Goal: Complete application form

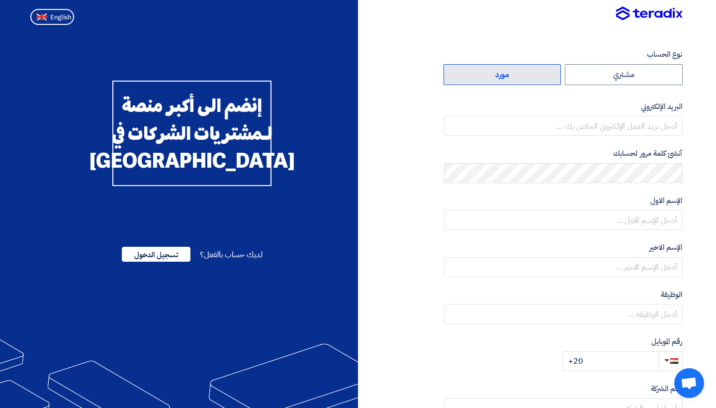
click at [487, 75] on label "مورد" at bounding box center [503, 74] width 118 height 21
click at [487, 75] on input "مورد" at bounding box center [502, 75] width 117 height 20
radio input "true"
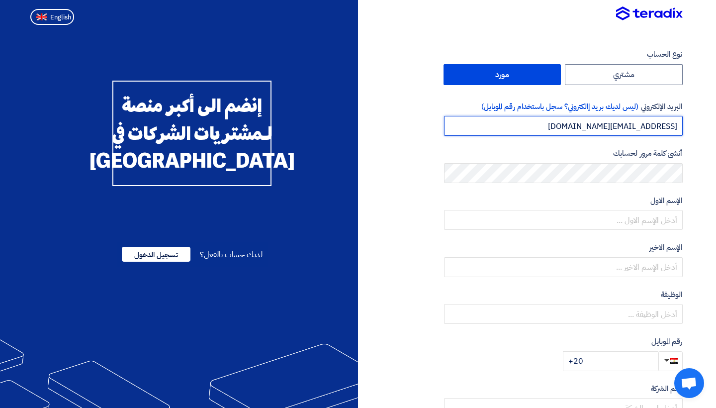
type input "amrwagih@inspiregypt.com"
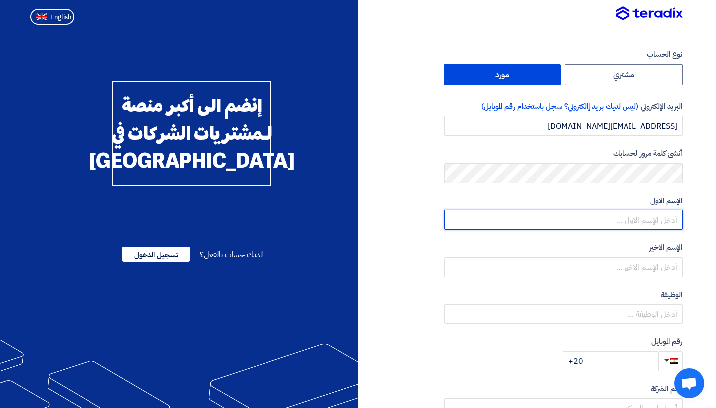
click at [487, 219] on input "text" at bounding box center [563, 220] width 239 height 20
type input "amr"
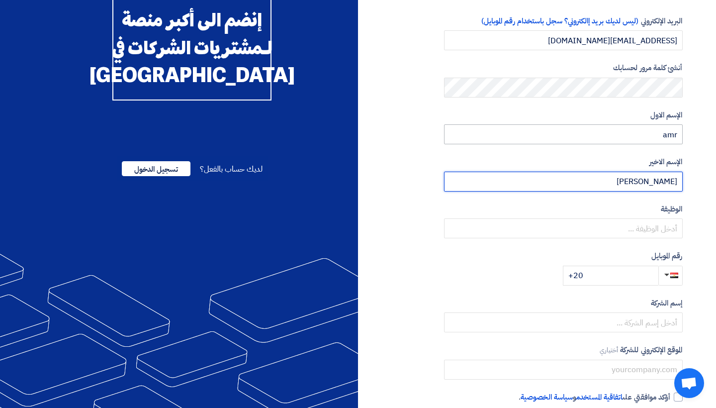
scroll to position [89, 0]
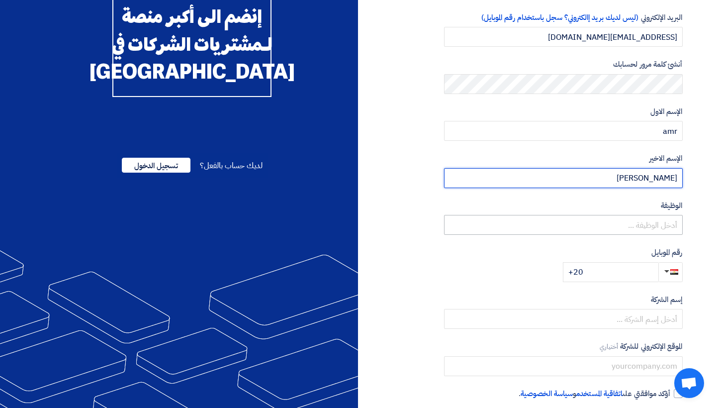
type input "wagih"
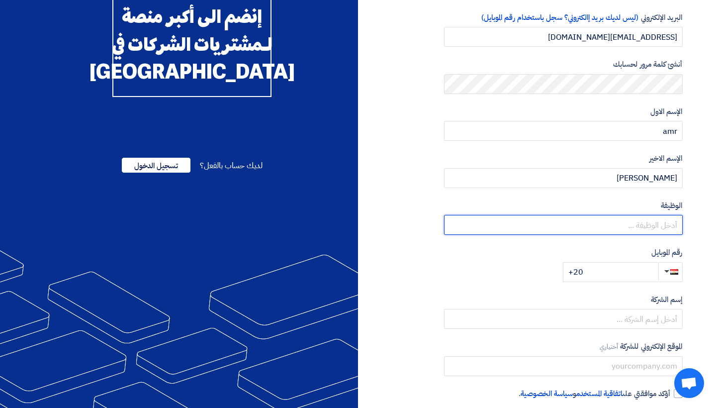
click at [487, 225] on input "text" at bounding box center [563, 225] width 239 height 20
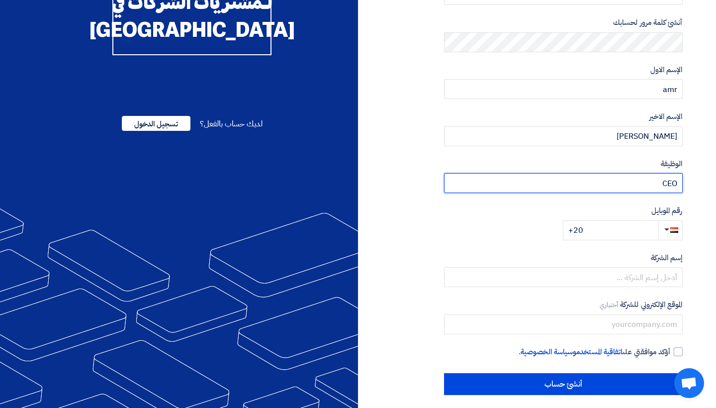
type input "CEO"
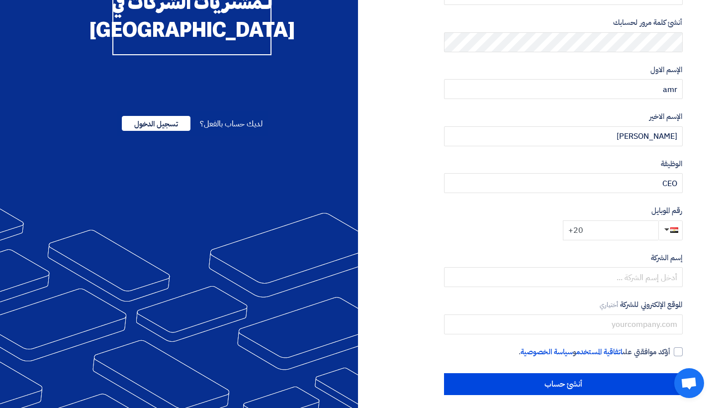
click at [487, 228] on input "+20" at bounding box center [610, 230] width 95 height 20
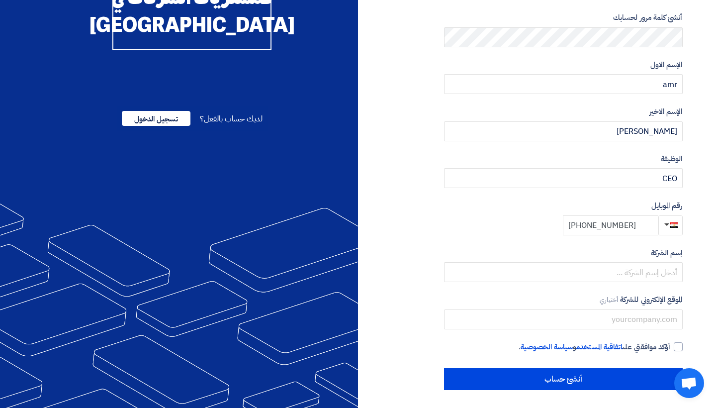
scroll to position [135, 0]
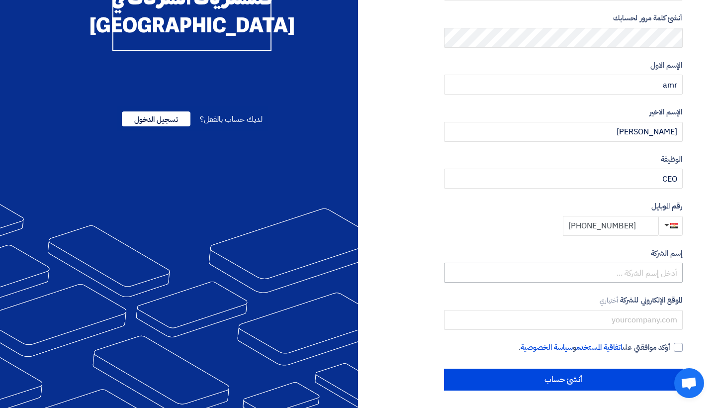
type input "+20 1001800099"
click at [487, 272] on input "text" at bounding box center [563, 273] width 239 height 20
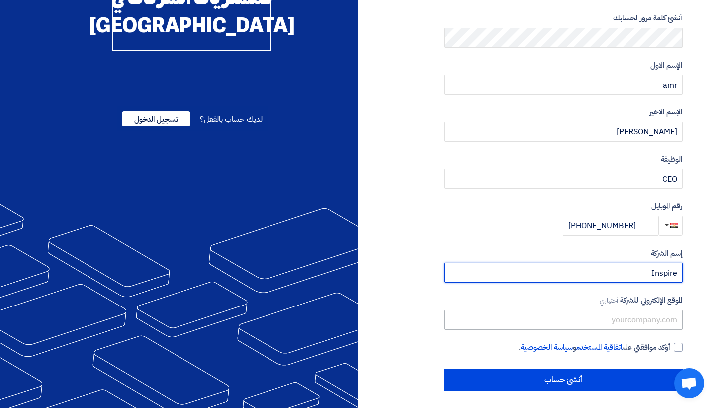
type input "Inspire"
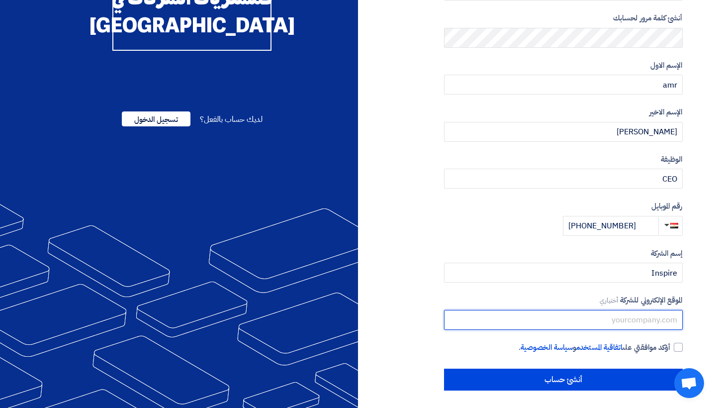
click at [487, 280] on input "text" at bounding box center [563, 320] width 239 height 20
click at [487, 280] on div at bounding box center [678, 347] width 9 height 9
click at [487, 280] on input "أؤكد موافقتي على اتفاقية المستخدم و سياسة الخصوصية ." at bounding box center [551, 352] width 239 height 20
checkbox input "true"
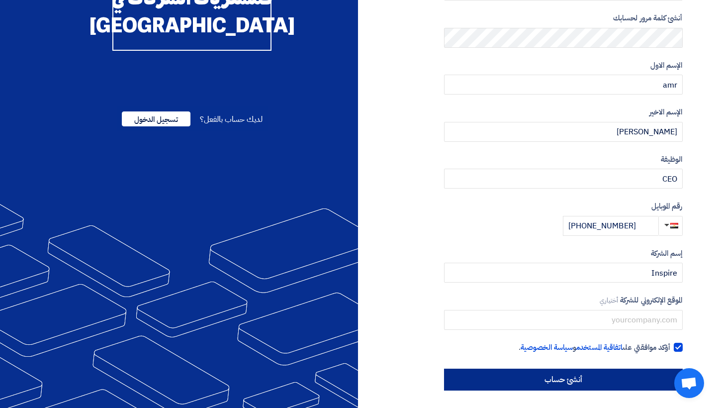
click at [487, 280] on input "أنشئ حساب" at bounding box center [563, 379] width 239 height 22
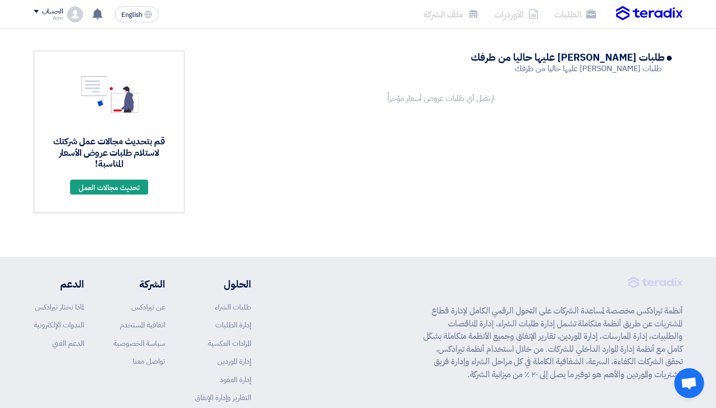
scroll to position [15, 0]
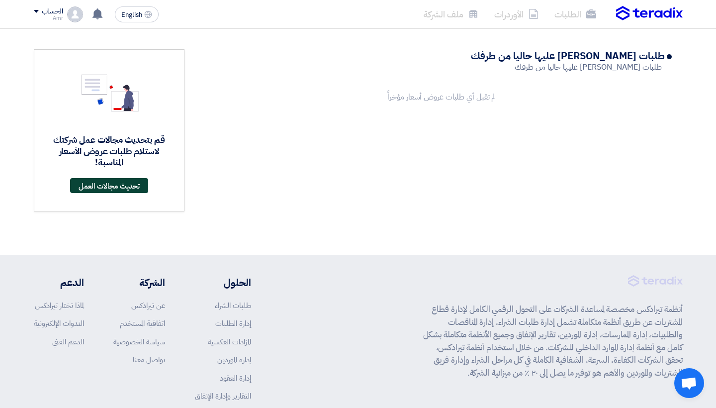
click at [122, 185] on link "تحديث مجالات العمل" at bounding box center [109, 185] width 78 height 15
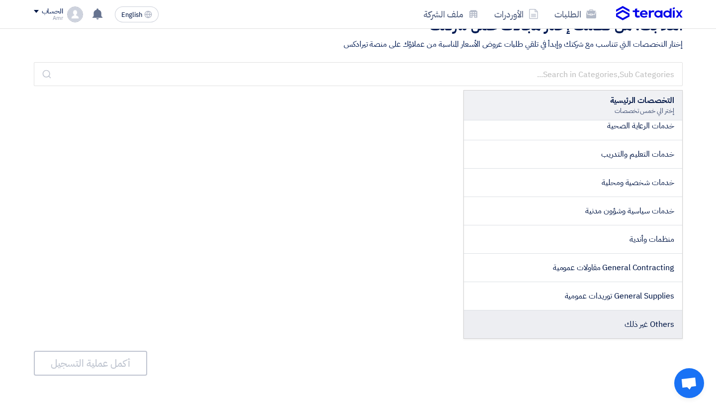
scroll to position [1596, 0]
click at [636, 329] on span "Others غير ذلك" at bounding box center [650, 324] width 50 height 12
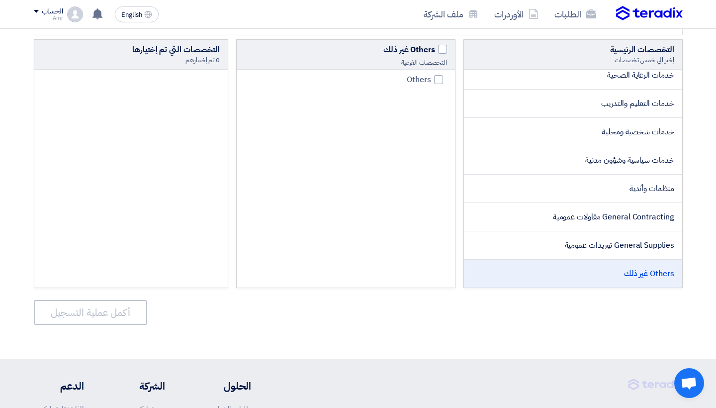
scroll to position [45, 0]
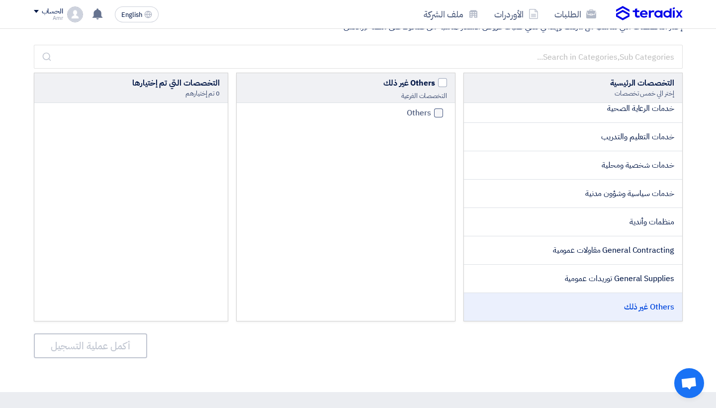
click at [438, 112] on div at bounding box center [438, 112] width 9 height 9
click at [431, 112] on input "Others" at bounding box center [428, 113] width 6 height 6
checkbox input "true"
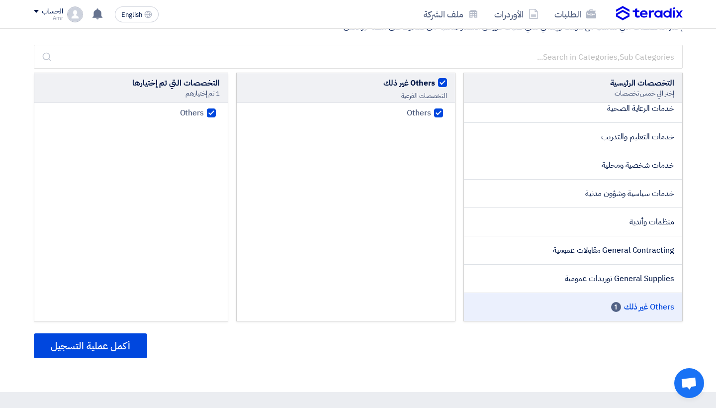
click at [439, 112] on div at bounding box center [438, 112] width 9 height 9
click at [431, 112] on input "Others" at bounding box center [428, 113] width 6 height 6
checkbox input "false"
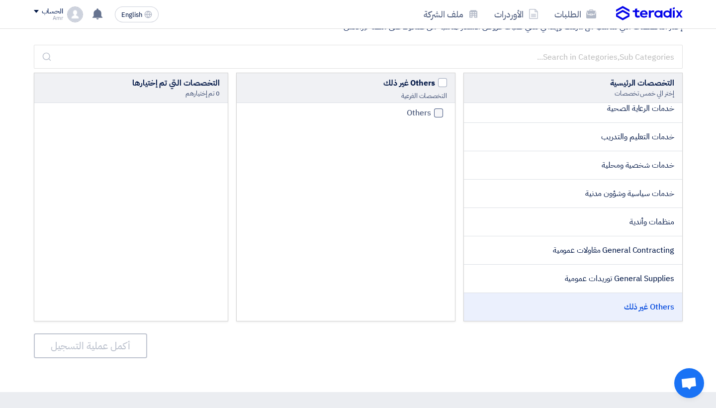
click at [439, 112] on div at bounding box center [438, 112] width 9 height 9
click at [431, 112] on input "Others" at bounding box center [428, 113] width 6 height 6
checkbox input "true"
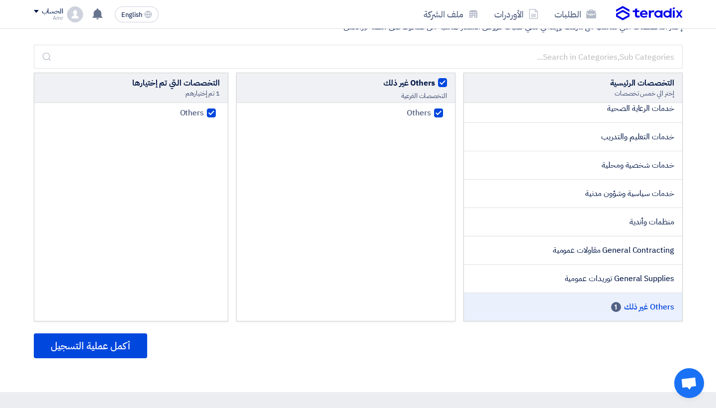
click at [439, 113] on div at bounding box center [438, 112] width 9 height 9
click at [431, 113] on input "Others" at bounding box center [428, 113] width 6 height 6
checkbox input "false"
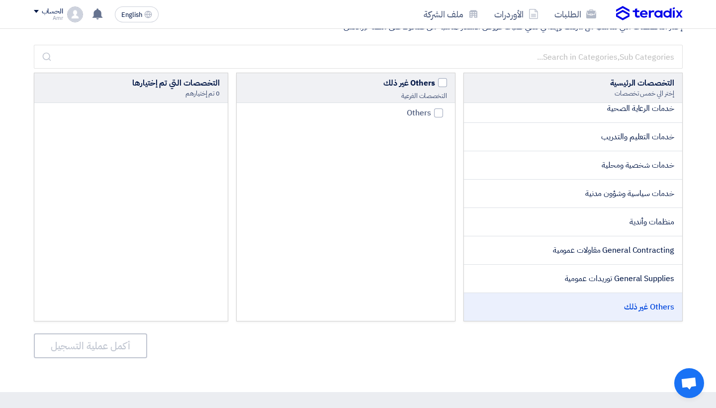
click at [662, 313] on li "Others غير ذلك" at bounding box center [573, 307] width 218 height 28
click at [441, 79] on span at bounding box center [442, 82] width 9 height 9
click at [435, 79] on input "Others غير ذلك" at bounding box center [432, 80] width 6 height 6
checkbox input "true"
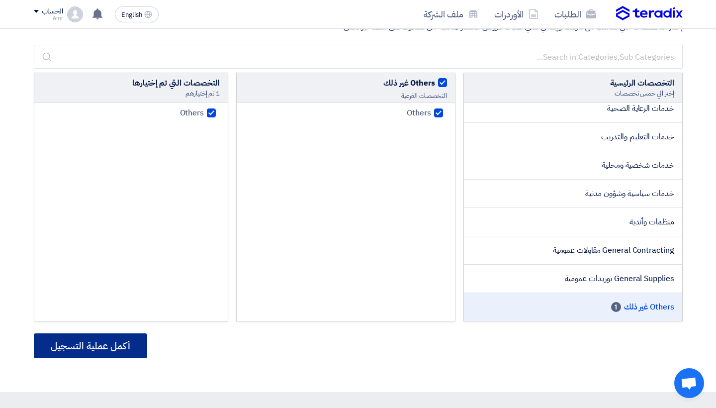
click at [102, 345] on button "أكمل عملية التسجيل" at bounding box center [90, 345] width 113 height 25
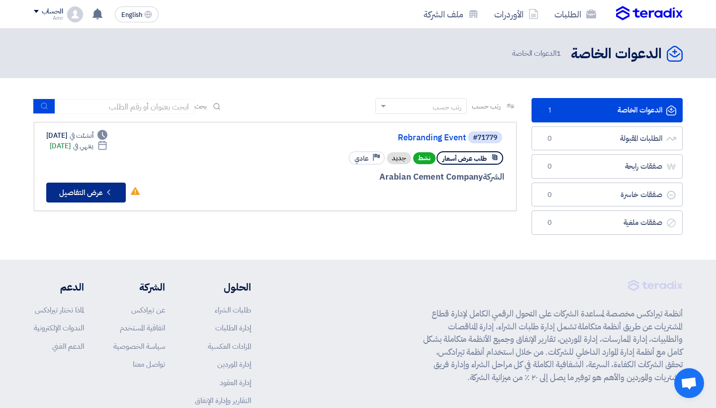
click at [81, 188] on button "Check details عرض التفاصيل" at bounding box center [86, 192] width 80 height 20
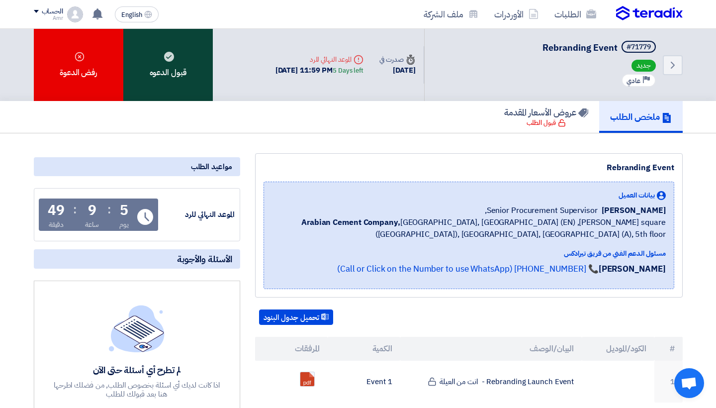
click at [177, 69] on div "قبول الدعوه" at bounding box center [167, 65] width 89 height 72
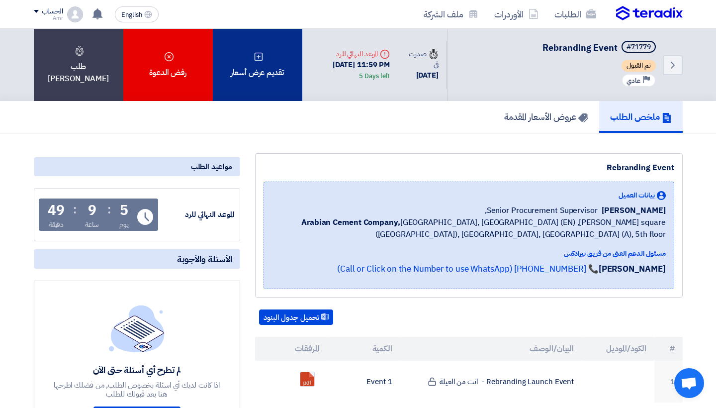
click at [262, 73] on div "تقديم عرض أسعار" at bounding box center [257, 65] width 89 height 72
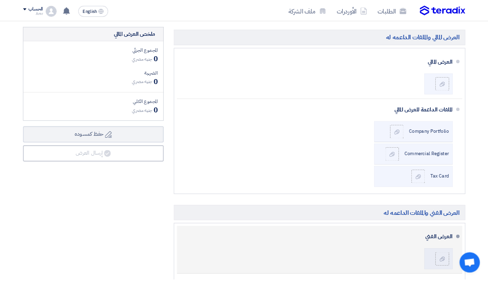
scroll to position [275, 0]
